Goal: Task Accomplishment & Management: Manage account settings

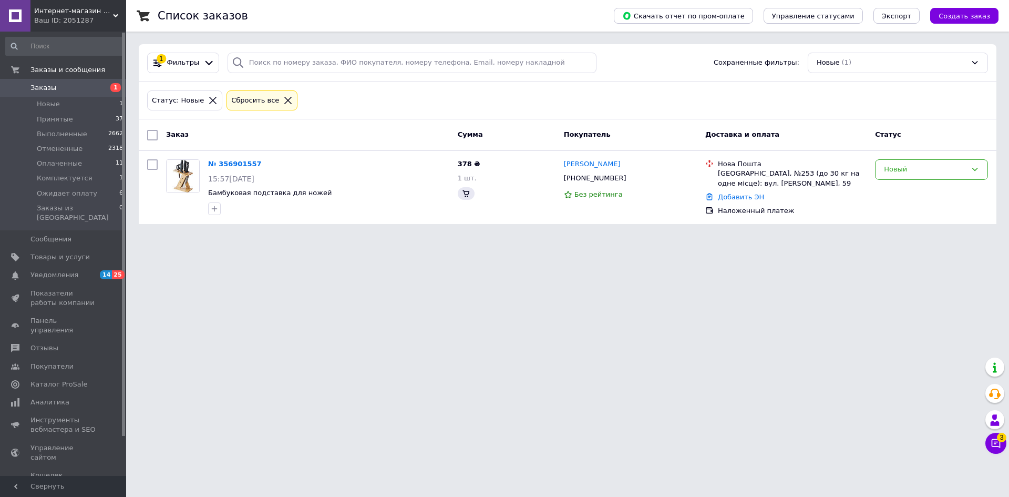
click at [50, 87] on span "Заказы" at bounding box center [43, 87] width 26 height 9
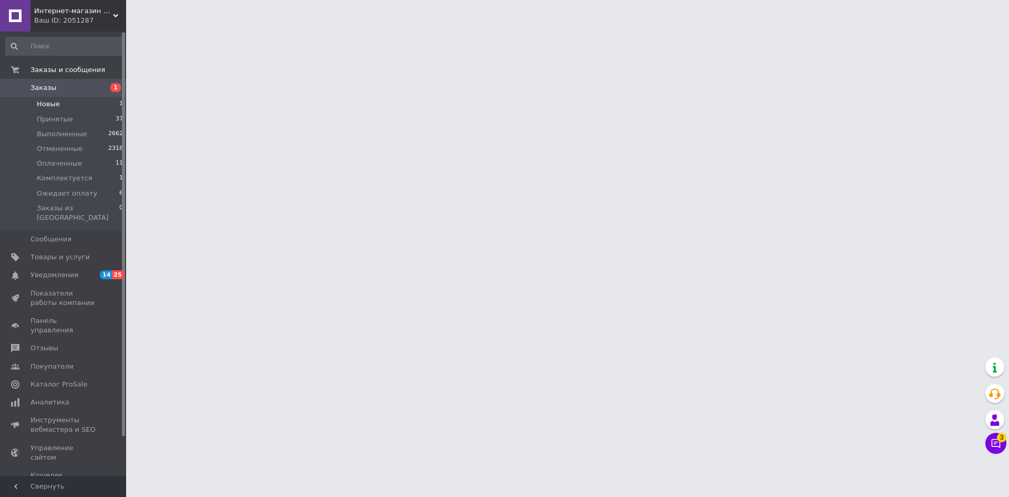
click at [55, 106] on span "Новые" at bounding box center [48, 103] width 23 height 9
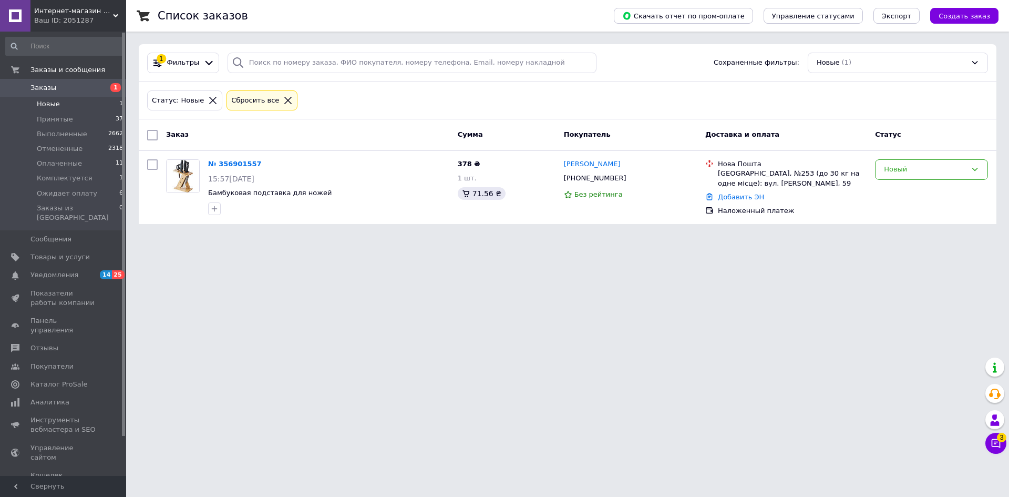
click at [50, 103] on span "Новые" at bounding box center [48, 103] width 23 height 9
click at [45, 90] on span "Заказы" at bounding box center [43, 87] width 26 height 9
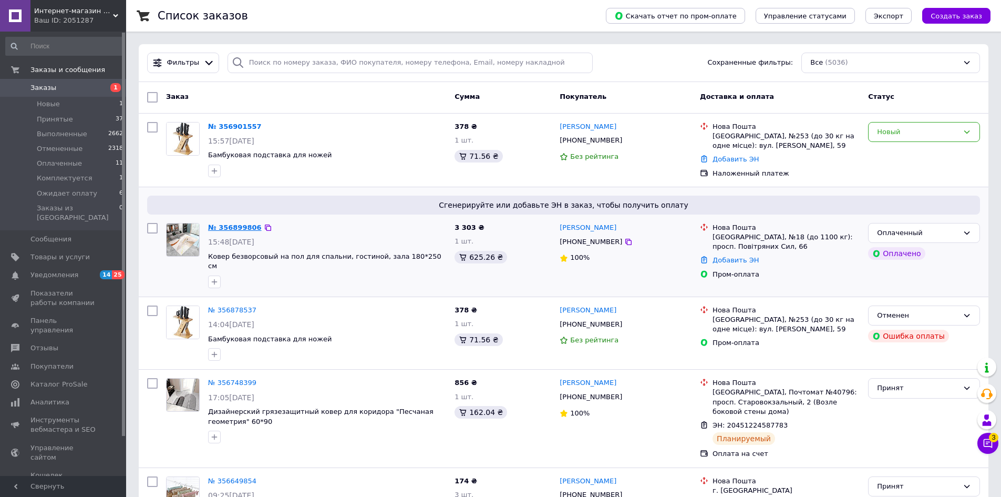
click at [236, 226] on link "№ 356899806" at bounding box center [235, 227] width 54 height 8
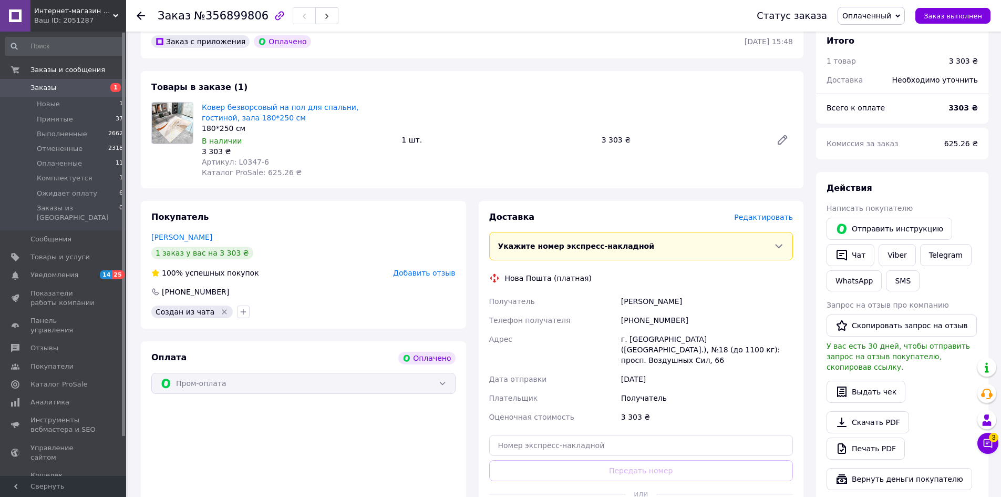
scroll to position [263, 0]
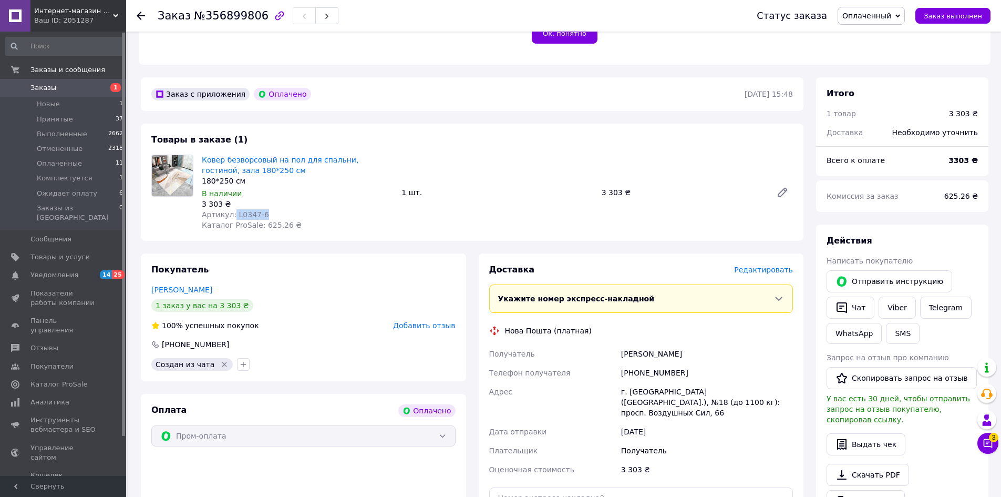
drag, startPoint x: 261, startPoint y: 204, endPoint x: 232, endPoint y: 207, distance: 29.0
click at [232, 209] on div "Артикул: L0347-6" at bounding box center [297, 214] width 191 height 11
click at [287, 199] on div "3 303 ₴" at bounding box center [297, 204] width 191 height 11
drag, startPoint x: 261, startPoint y: 205, endPoint x: 330, endPoint y: 213, distance: 69.4
click at [234, 209] on div "Артикул: L0347-6" at bounding box center [297, 214] width 191 height 11
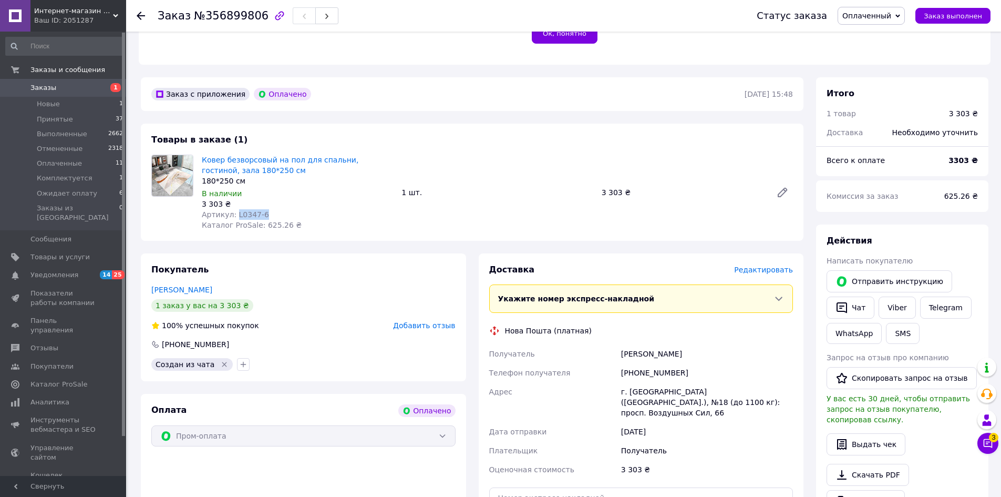
copy span "L0347-6"
drag, startPoint x: 245, startPoint y: 159, endPoint x: 199, endPoint y: 148, distance: 47.6
click at [199, 152] on div "Ковер безворсовый на пол для спальни, гостиной, зала 180*250 см 180*250 см В на…" at bounding box center [298, 192] width 200 height 80
copy link "Ковер безворсовый на пол для спальни, гостиной, зала 180*250 см"
click at [900, 17] on icon at bounding box center [898, 15] width 5 height 3
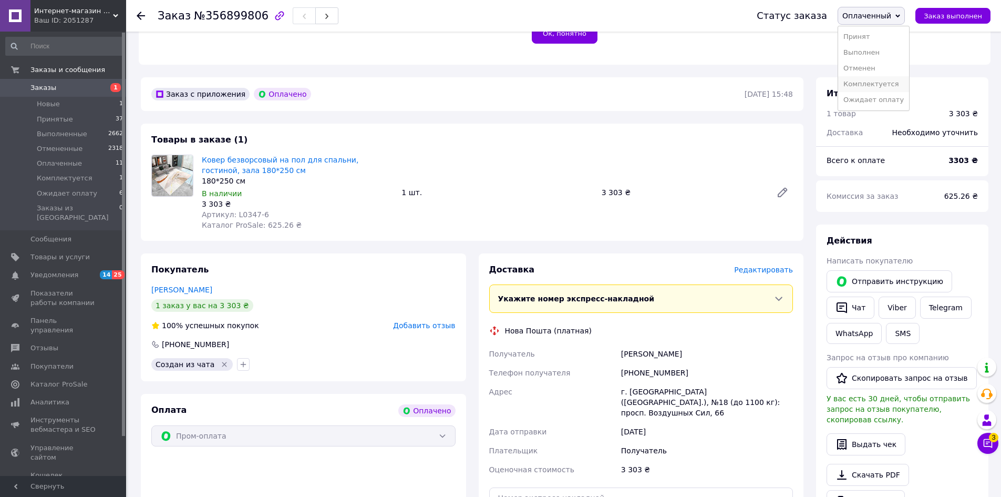
click at [882, 88] on li "Комплектуется" at bounding box center [873, 84] width 71 height 16
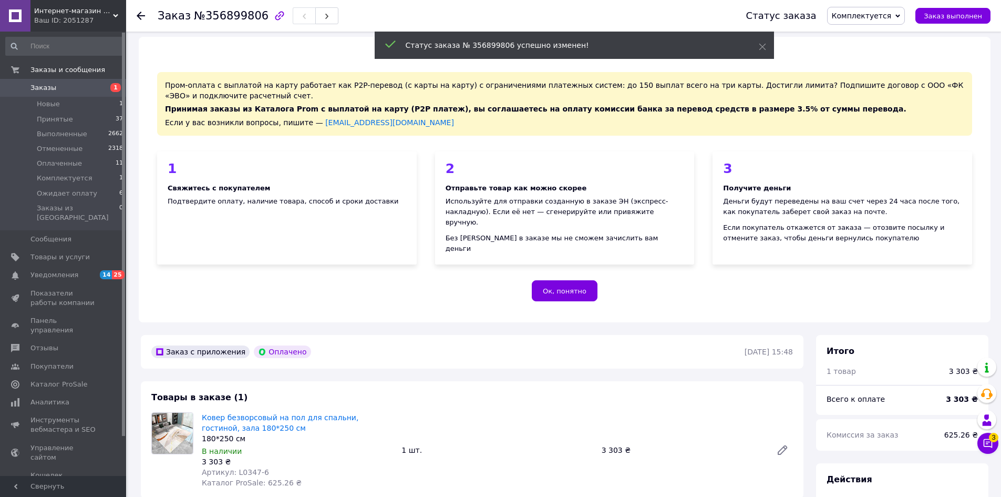
scroll to position [0, 0]
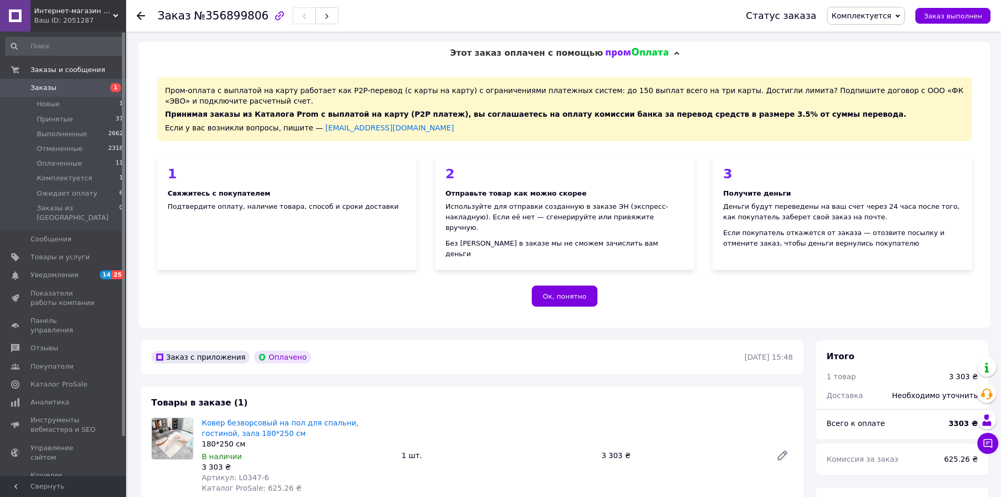
click at [73, 85] on span "Заказы" at bounding box center [63, 87] width 67 height 9
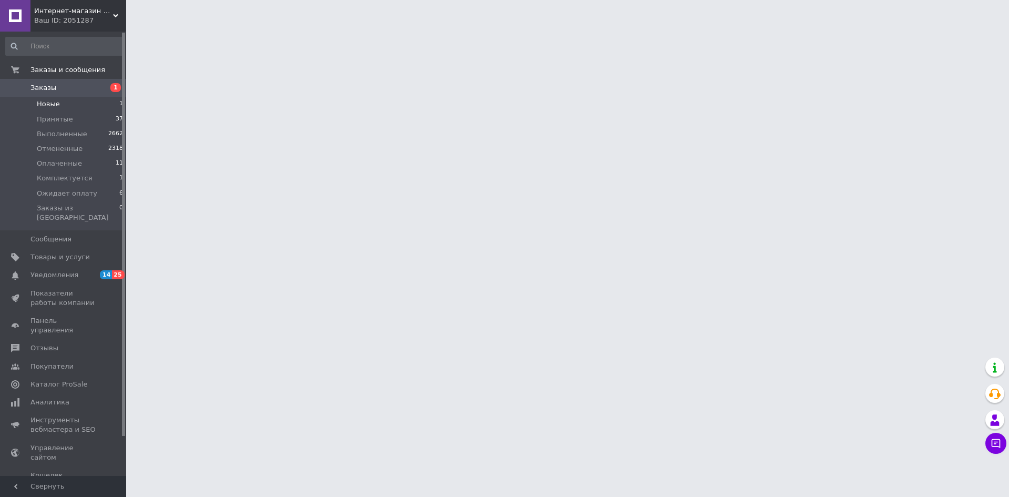
click at [69, 101] on li "Новые 1" at bounding box center [64, 104] width 129 height 15
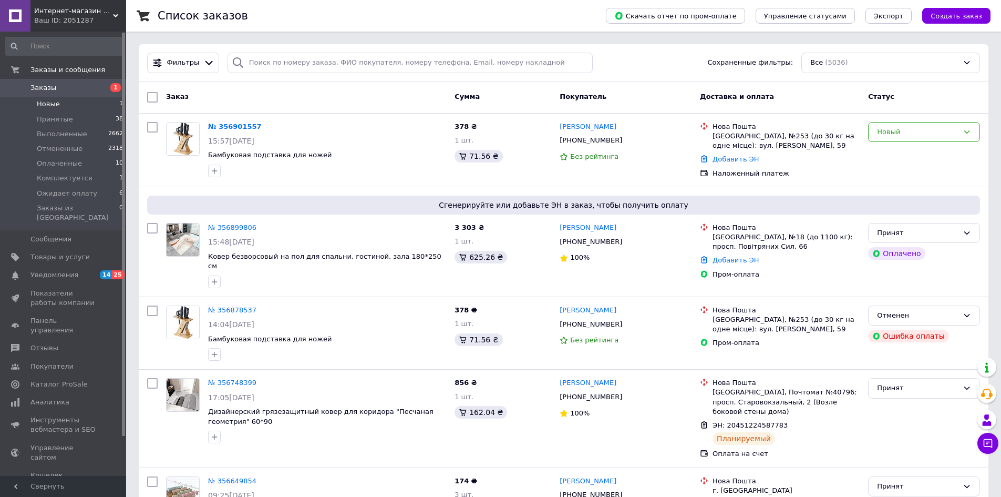
click at [54, 102] on span "Новые" at bounding box center [48, 103] width 23 height 9
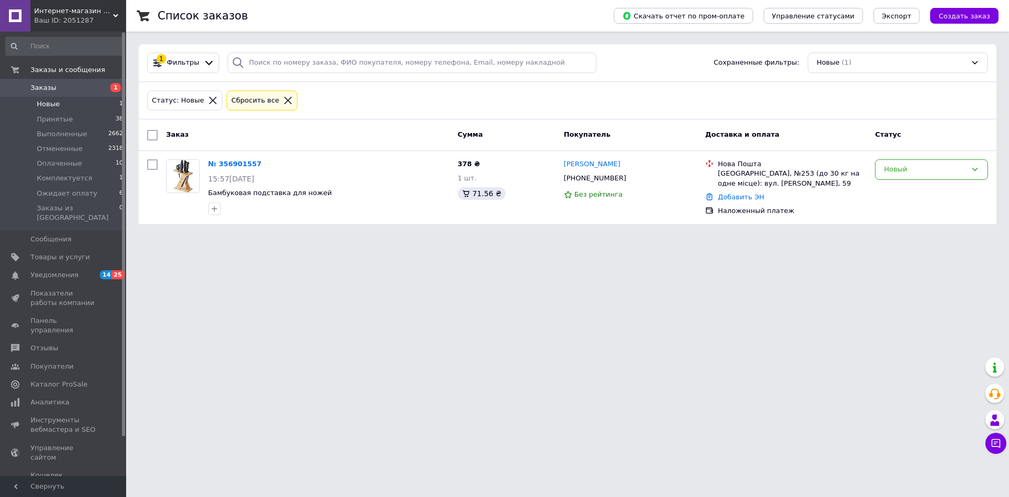
click at [54, 102] on span "Новые" at bounding box center [48, 103] width 23 height 9
click at [42, 107] on span "Новые" at bounding box center [48, 103] width 23 height 9
click at [44, 89] on span "Заказы" at bounding box center [43, 87] width 26 height 9
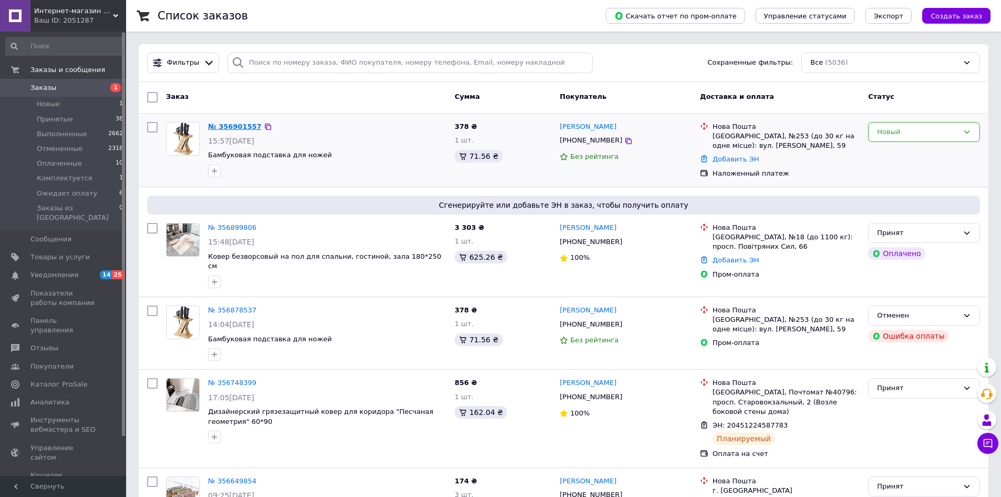
click at [219, 127] on link "№ 356901557" at bounding box center [235, 126] width 54 height 8
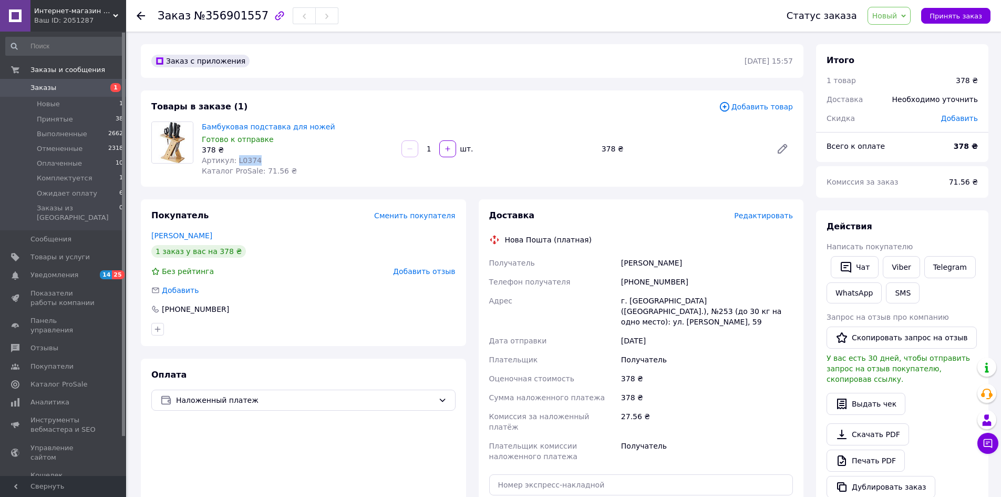
drag, startPoint x: 254, startPoint y: 160, endPoint x: 233, endPoint y: 164, distance: 20.8
click at [233, 164] on div "Артикул: L0374" at bounding box center [297, 160] width 191 height 11
copy span "L0374"
drag, startPoint x: 322, startPoint y: 124, endPoint x: 199, endPoint y: 128, distance: 123.1
click at [199, 128] on div "Бамбуковая подставка для ножей Готово к отправке 378 ₴ Артикул: L0374 Каталог P…" at bounding box center [298, 148] width 200 height 59
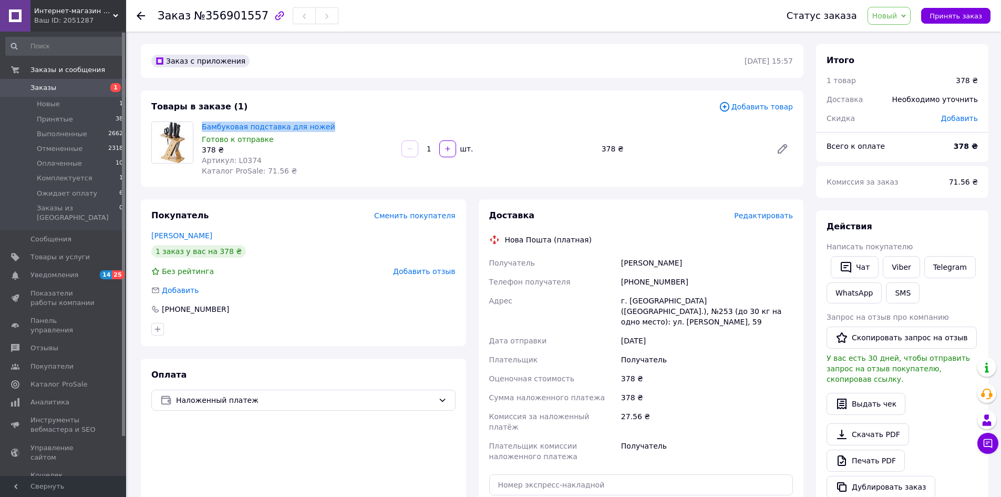
copy link "Бамбуковая подставка для ножей"
